Goal: Information Seeking & Learning: Check status

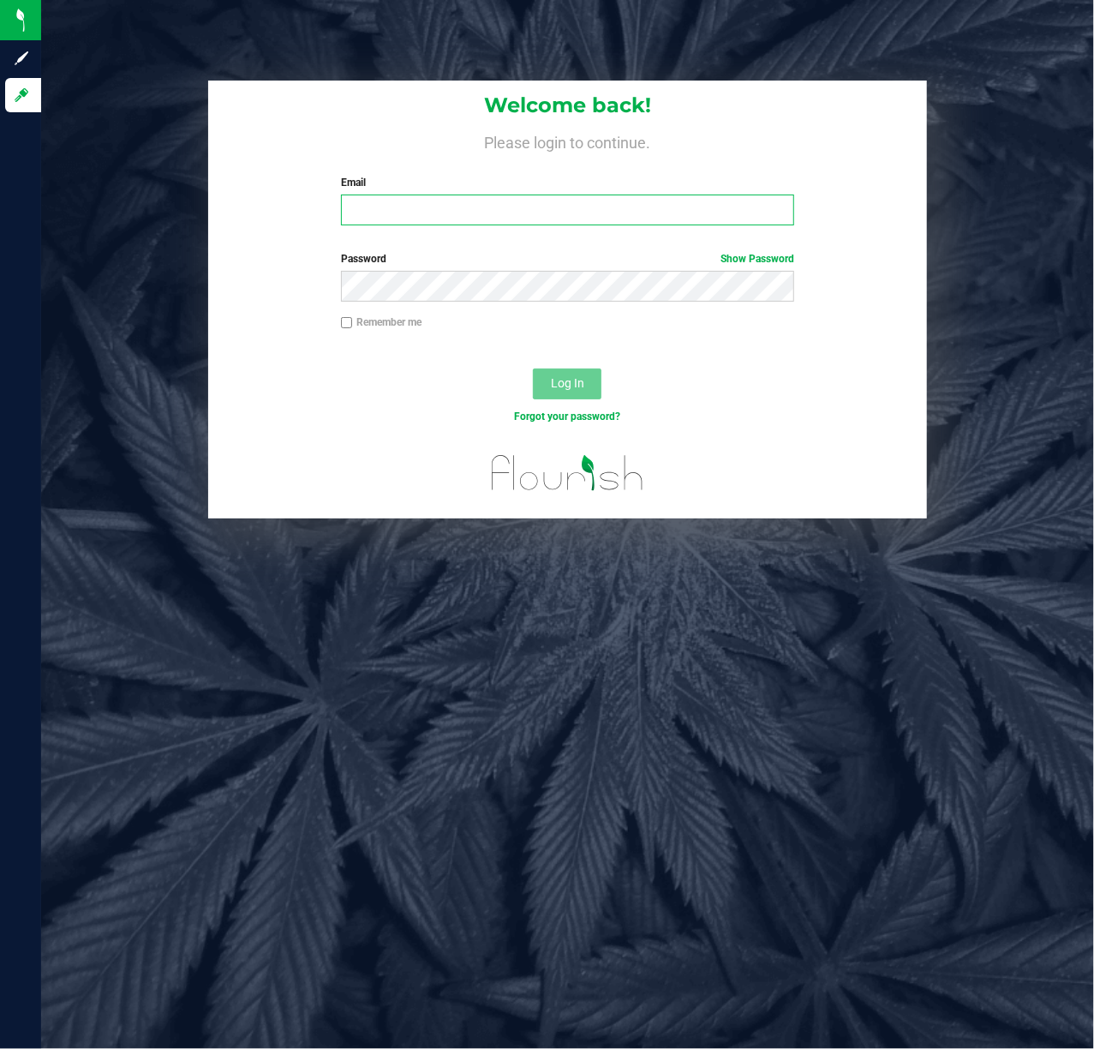
click at [380, 203] on input "Email" at bounding box center [568, 209] width 454 height 31
type input "[EMAIL_ADDRESS][DOMAIN_NAME]"
click at [569, 382] on span "Log In" at bounding box center [567, 383] width 33 height 14
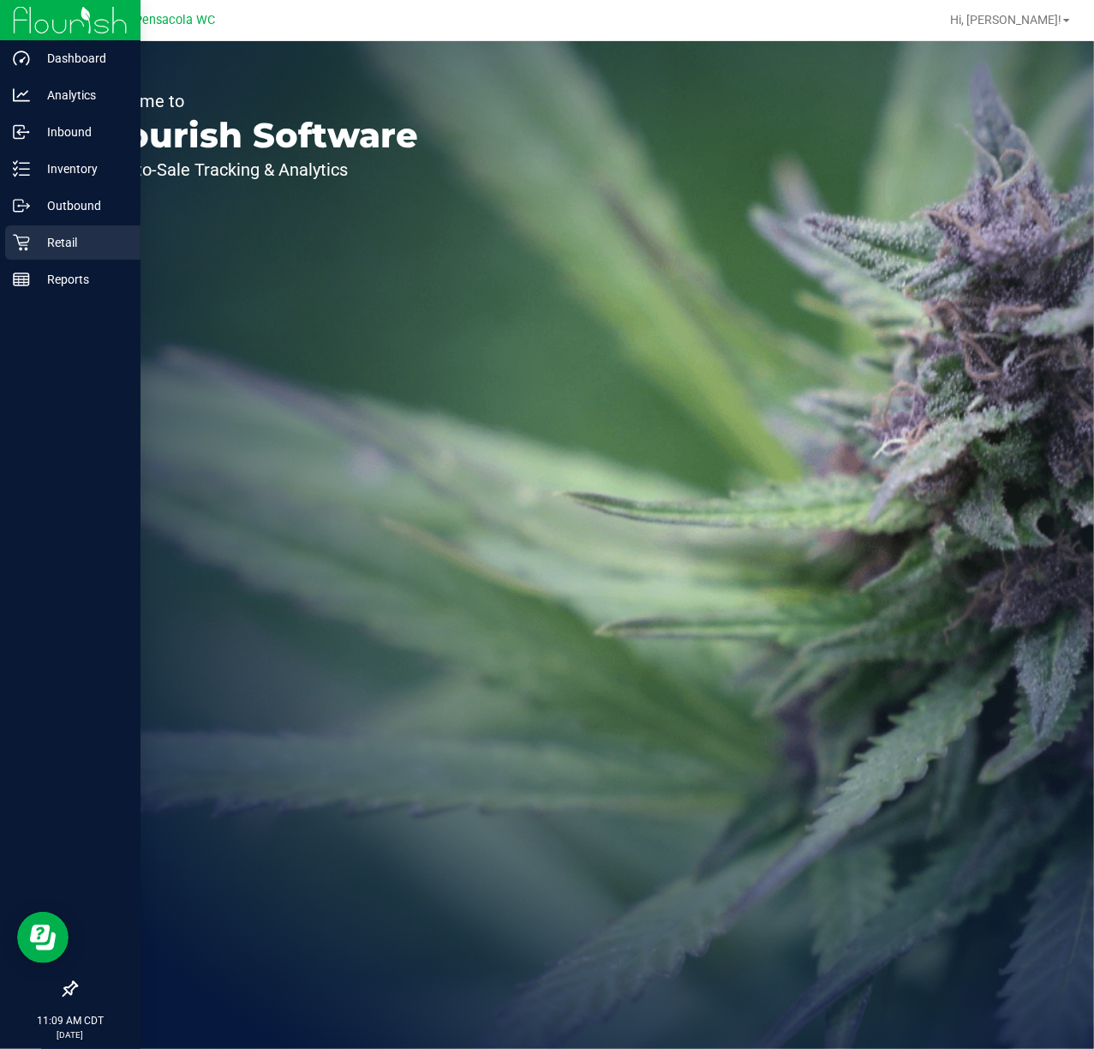
click at [24, 248] on icon at bounding box center [21, 242] width 17 height 17
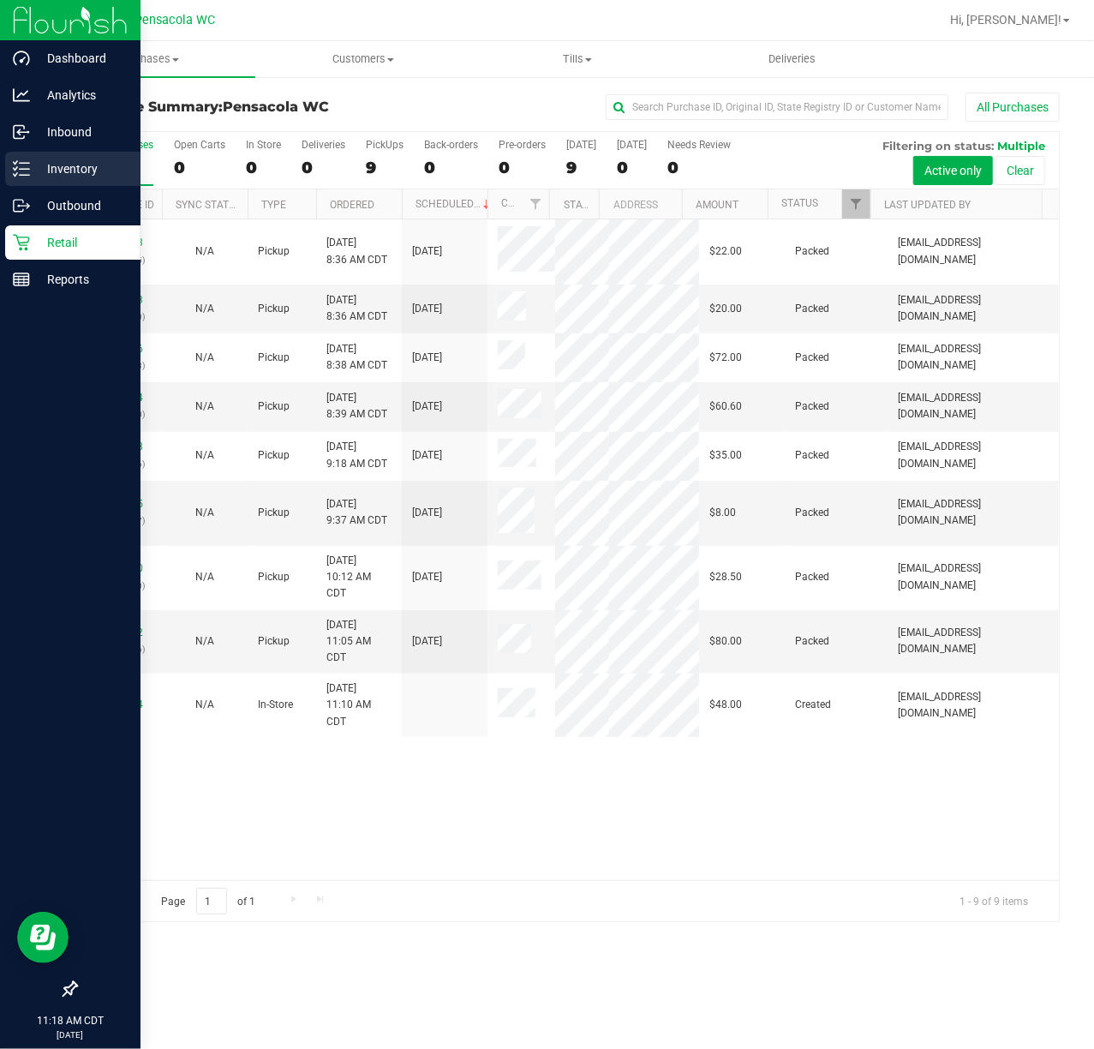
click at [15, 175] on icon at bounding box center [15, 174] width 3 height 3
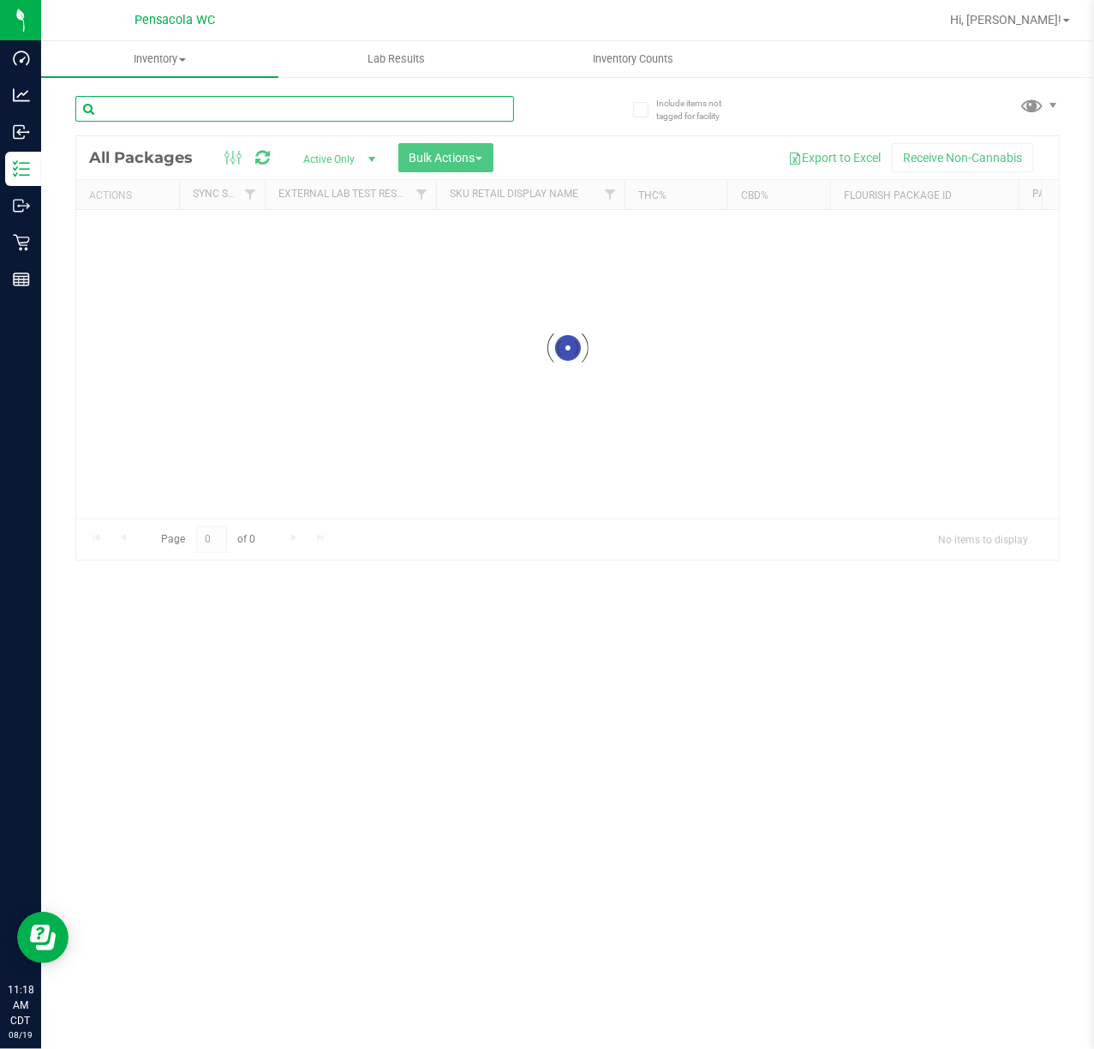
click at [172, 117] on input "text" at bounding box center [294, 109] width 439 height 26
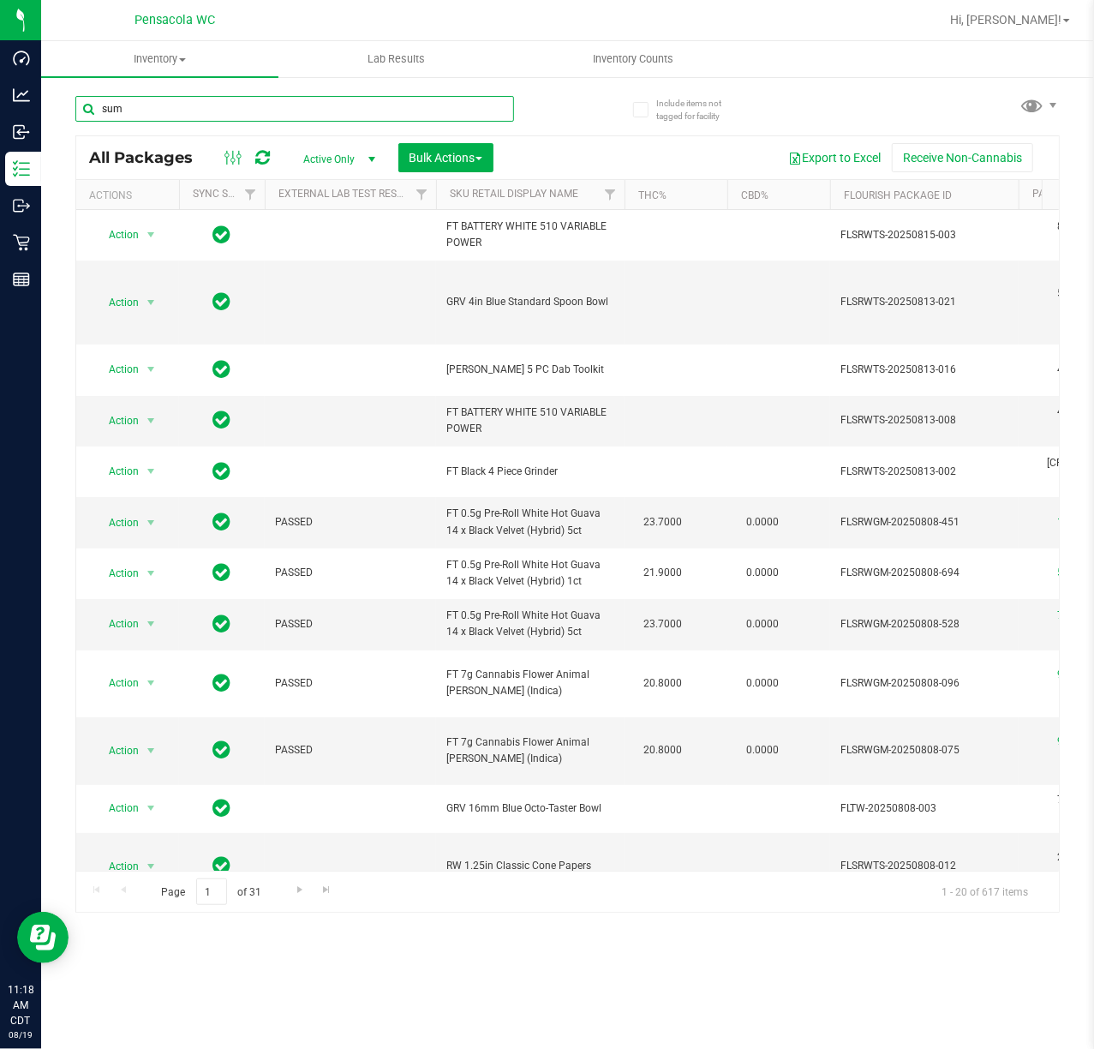
type input "sum"
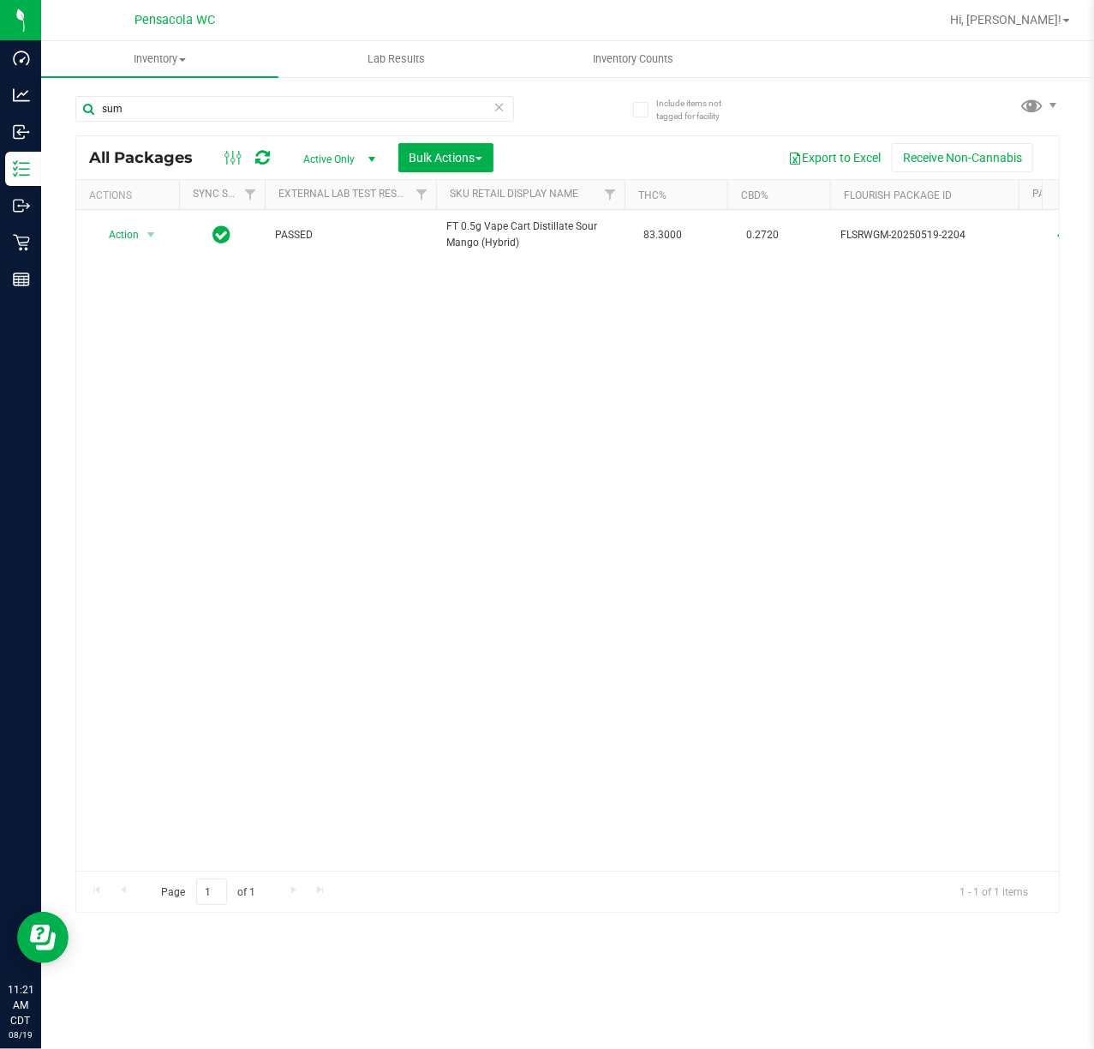
click at [478, 639] on div "Action Action Adjust qty Create package Edit attributes Global inventory Locate…" at bounding box center [567, 540] width 983 height 661
